Goal: Task Accomplishment & Management: Manage account settings

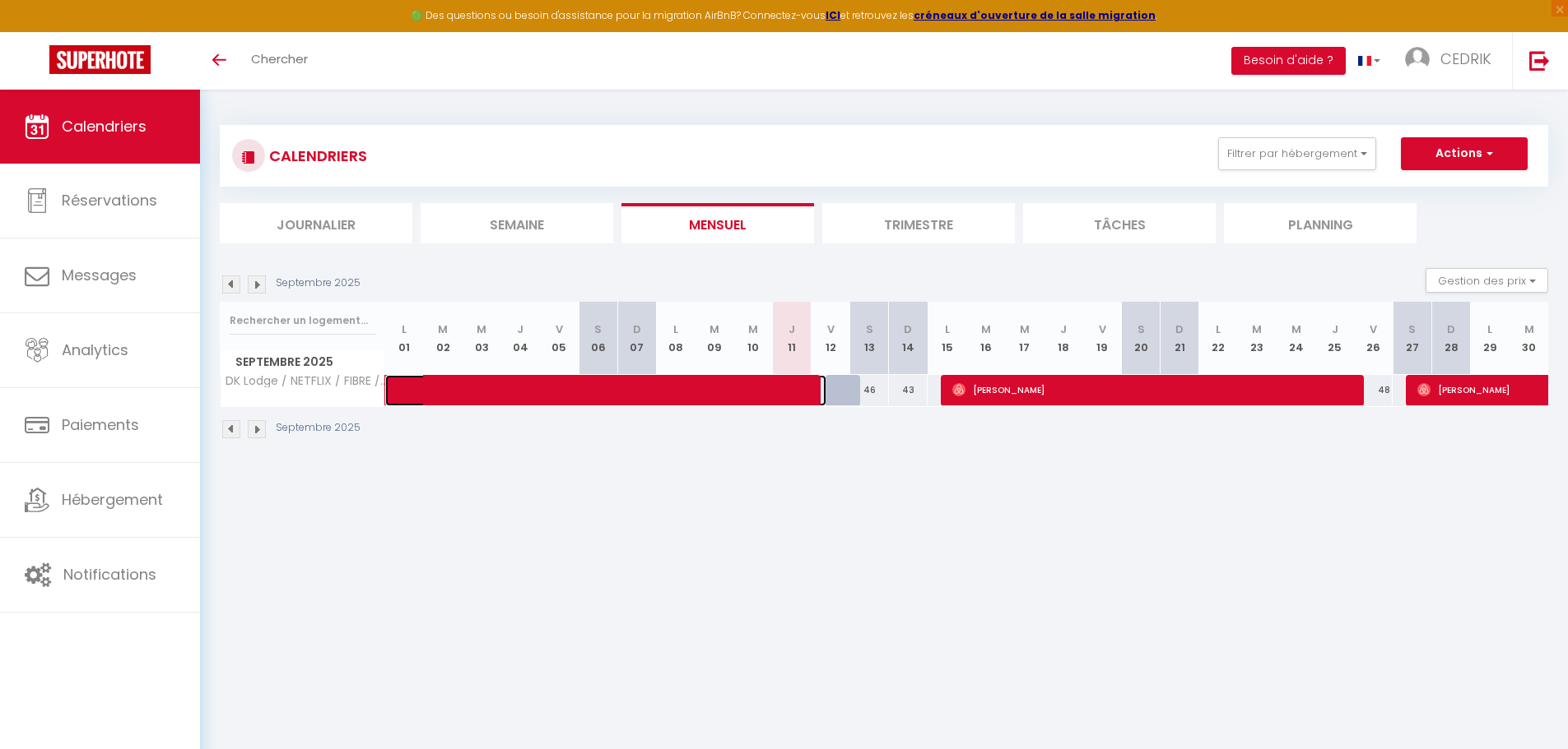
click at [722, 390] on span at bounding box center [618, 391] width 416 height 31
select select "OK"
select select "1"
select select "0"
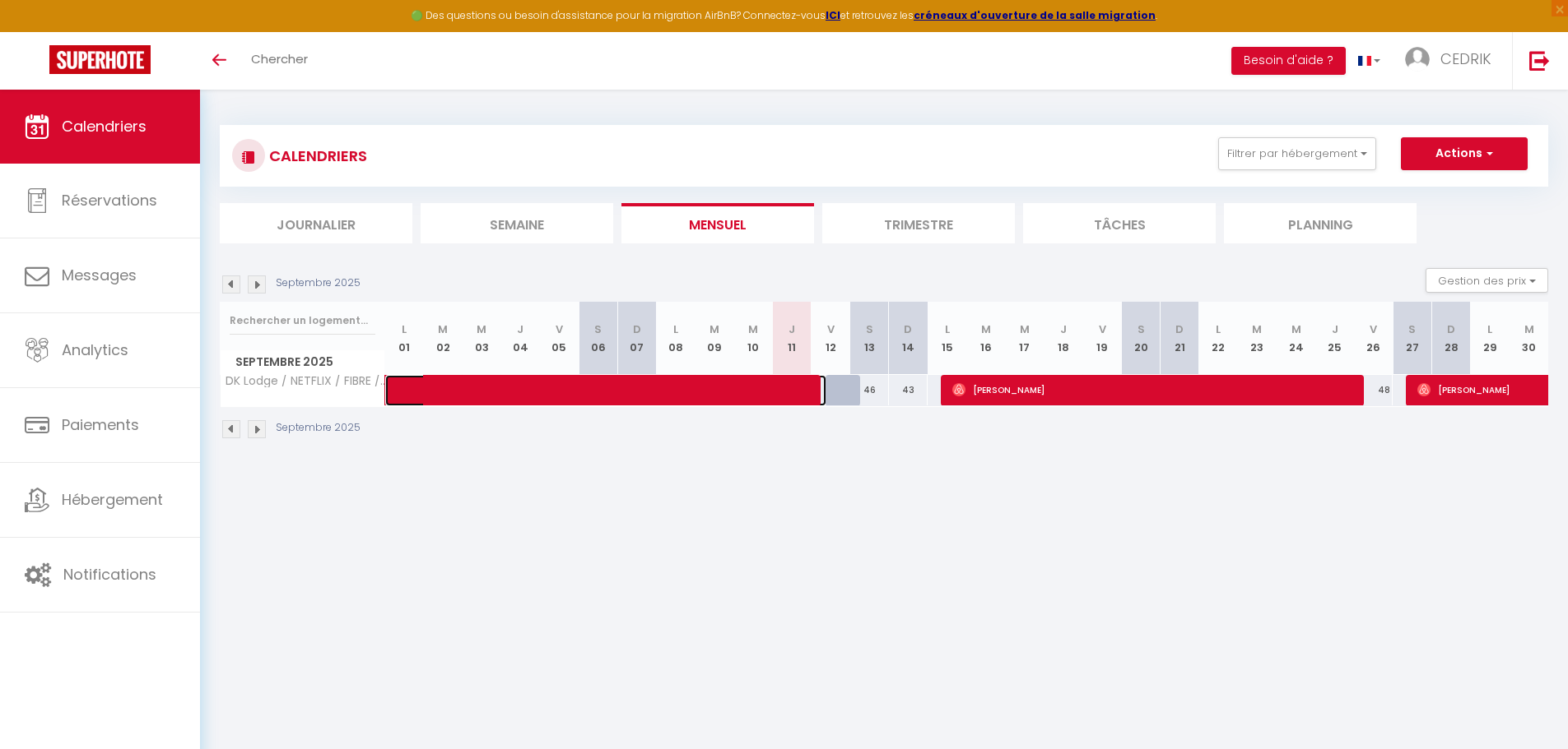
select select "1"
select select
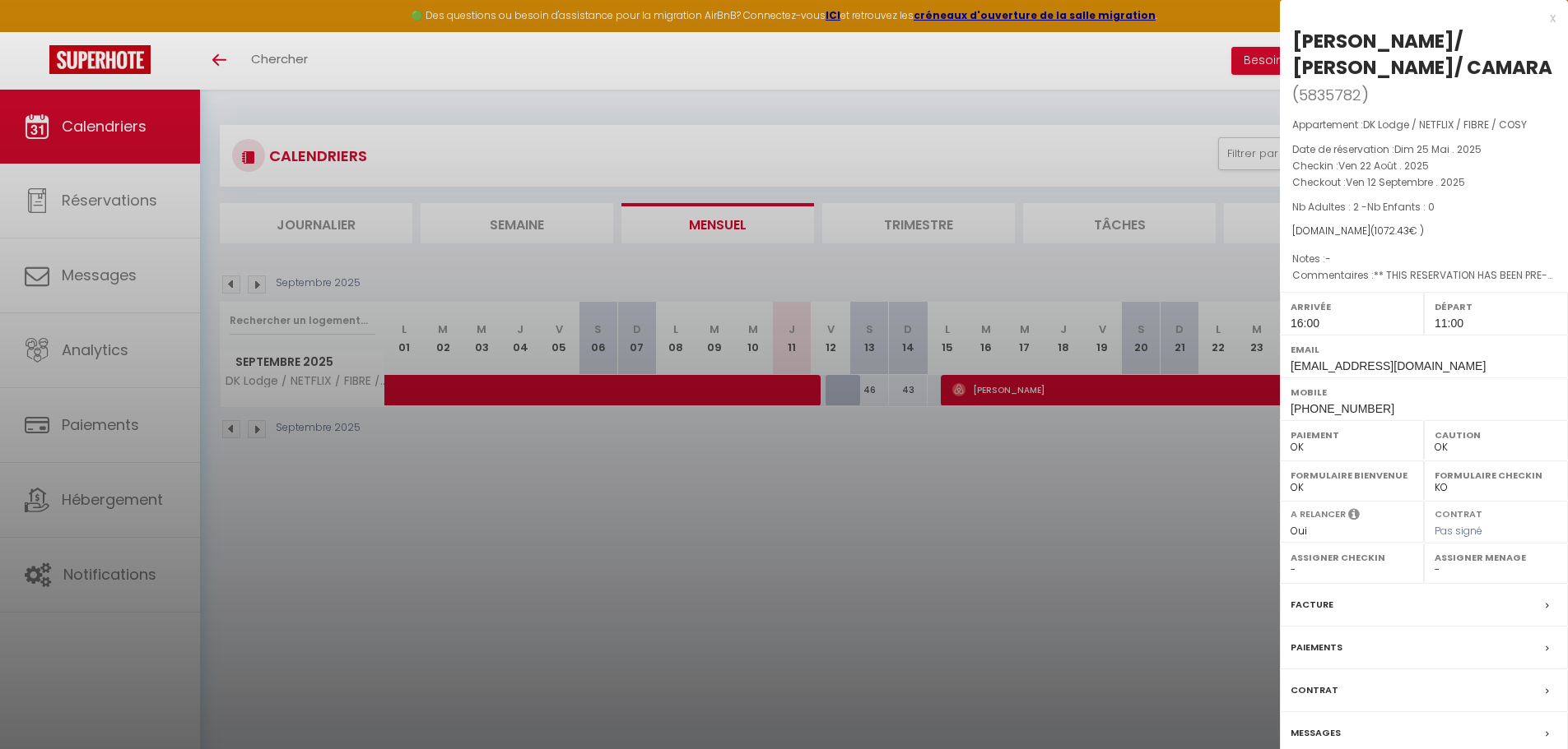
click at [1540, 607] on div "Facture" at bounding box center [1424, 606] width 288 height 43
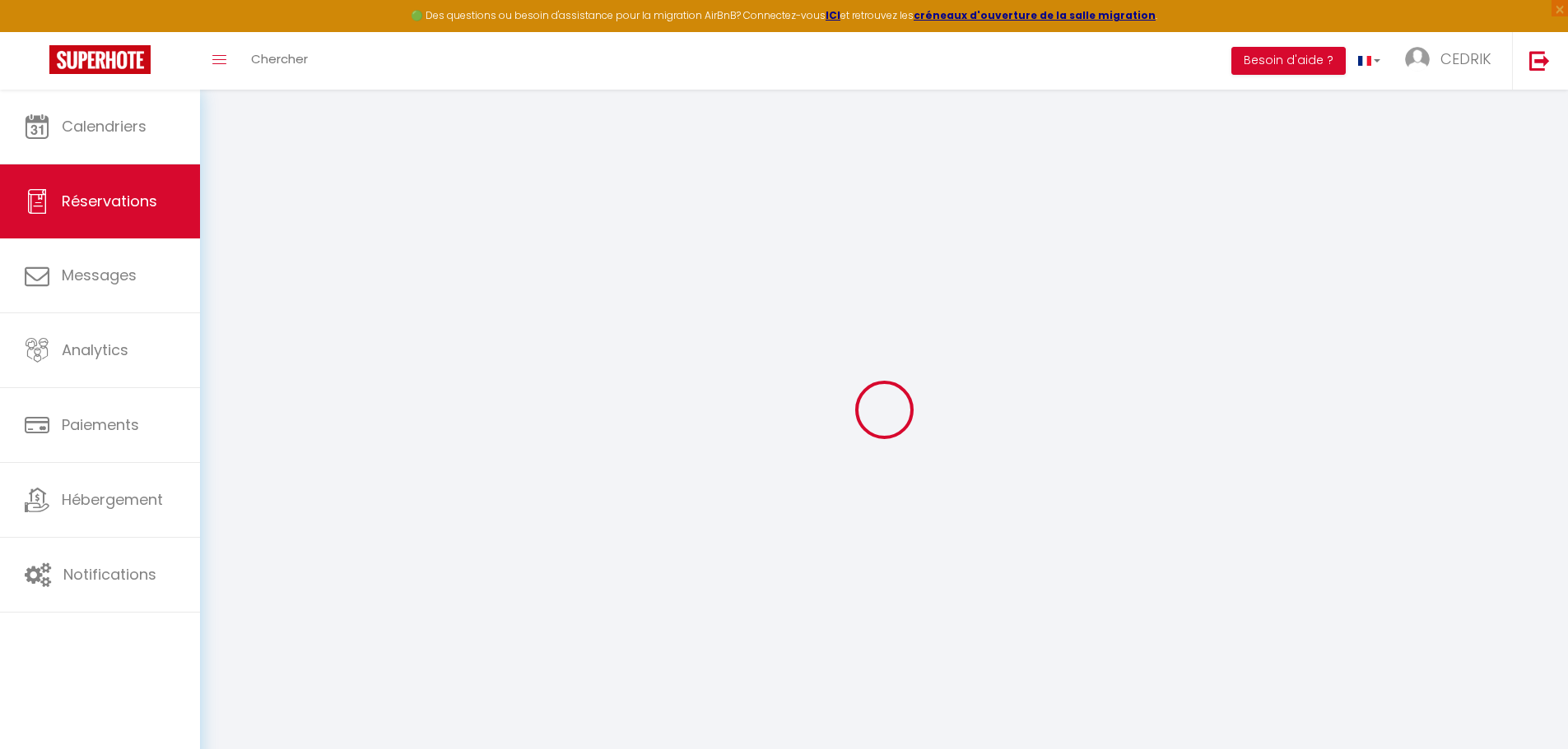
select select "cleaning"
select select "taxes"
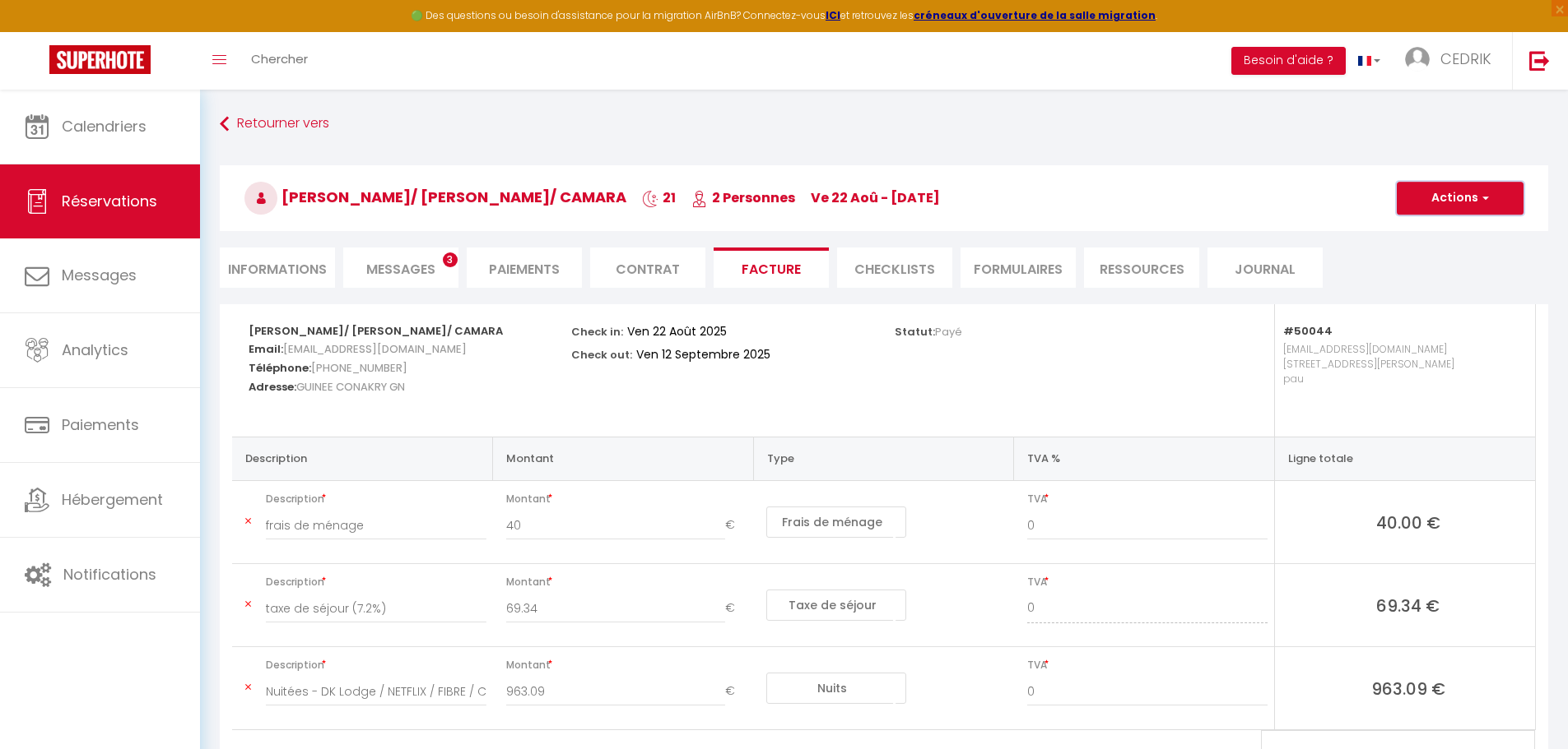
click at [1493, 196] on button "Actions" at bounding box center [1460, 198] width 127 height 33
click at [1067, 388] on div "Statut: Payé" at bounding box center [1044, 371] width 322 height 133
